Goal: Find contact information: Find contact information

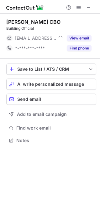
scroll to position [3, 3]
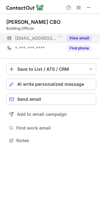
click at [75, 38] on button "View email" at bounding box center [79, 38] width 25 height 6
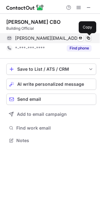
click at [91, 38] on button at bounding box center [88, 38] width 6 height 6
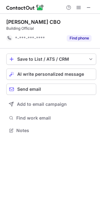
scroll to position [126, 100]
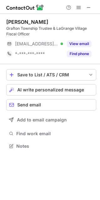
scroll to position [141, 100]
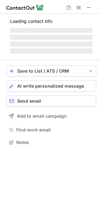
scroll to position [141, 100]
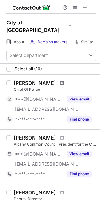
click at [60, 80] on span at bounding box center [62, 82] width 4 height 5
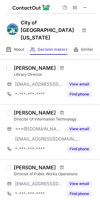
scroll to position [124, 0]
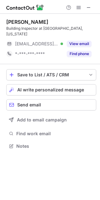
scroll to position [136, 100]
click at [90, 6] on span at bounding box center [88, 7] width 5 height 5
